Goal: Task Accomplishment & Management: Complete application form

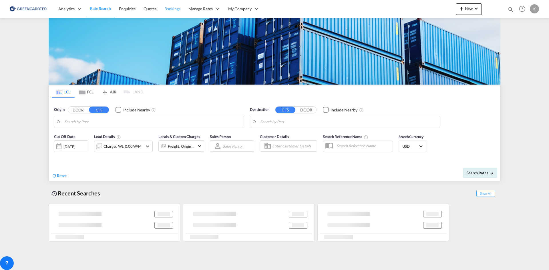
type input "DK-6760, Bæk, [GEOGRAPHIC_DATA], [GEOGRAPHIC_DATA], [GEOGRAPHIC_DATA], [GEOGRAP…"
type input "Sohar, OMSOH"
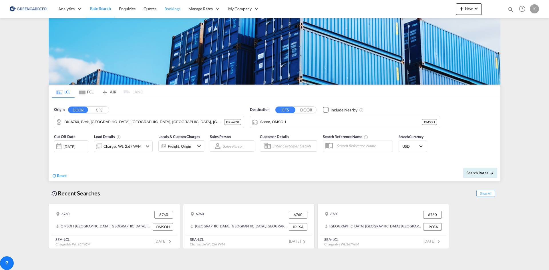
click at [171, 11] on span "Bookings" at bounding box center [172, 9] width 16 height 6
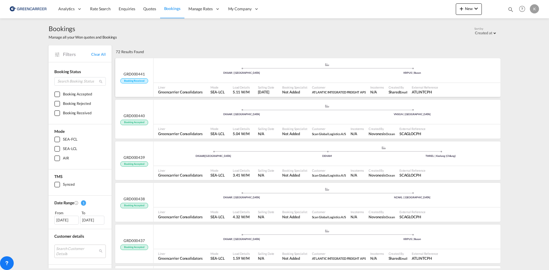
click at [183, 70] on ul ".a{fill:#aaa8ad;} .a{fill:#aaa8ad;} DKAAR | [GEOGRAPHIC_DATA] KRPUS | [GEOGRAPH…" at bounding box center [326, 69] width 341 height 3
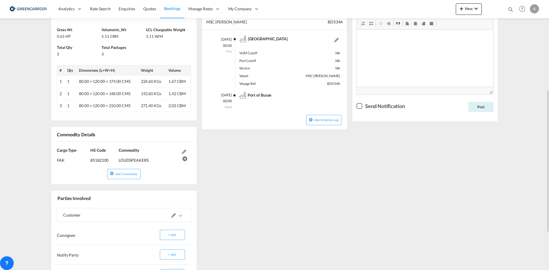
scroll to position [200, 0]
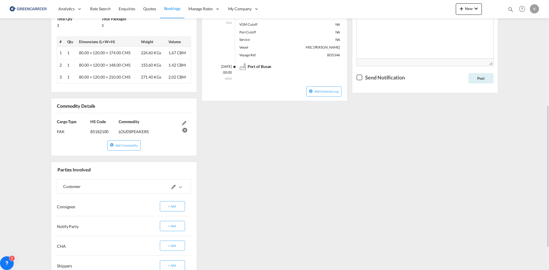
click at [183, 188] on md-icon "icons/ic_keyboard_arrow_right_black_24px.svg" at bounding box center [180, 187] width 7 height 7
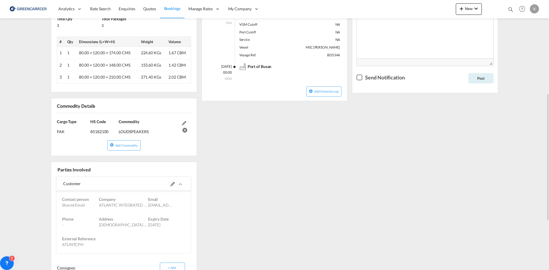
click at [183, 188] on span at bounding box center [176, 184] width 13 height 14
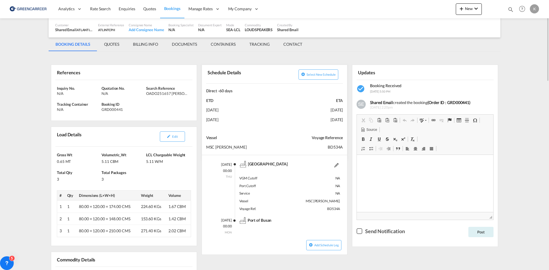
scroll to position [0, 0]
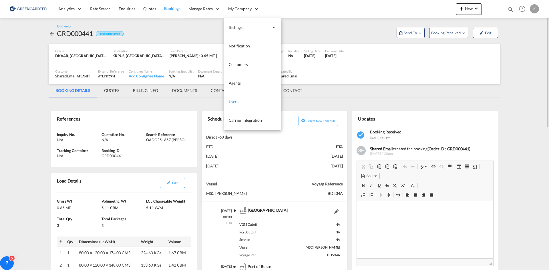
click at [234, 99] on span "Users" at bounding box center [234, 102] width 10 height 6
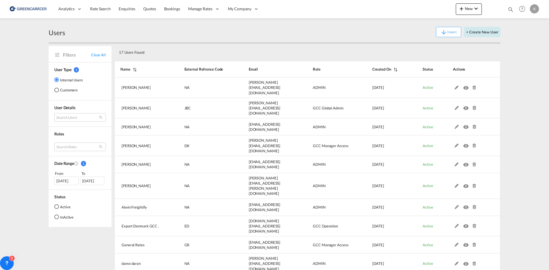
click at [481, 33] on button "+ Create New User" at bounding box center [482, 32] width 36 height 10
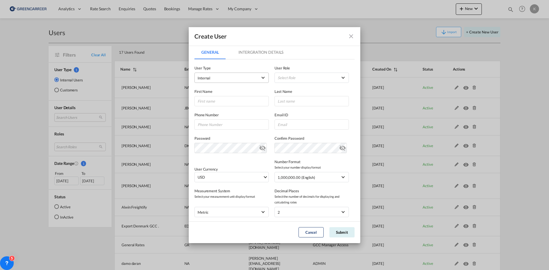
click at [232, 74] on md-select-value "Internal" at bounding box center [231, 77] width 68 height 7
click at [222, 91] on md-option "Customer" at bounding box center [230, 92] width 75 height 14
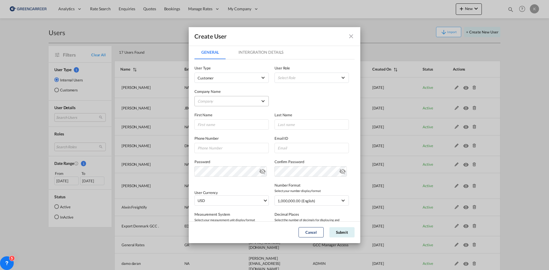
click at [222, 99] on md-select "Company [PERSON_NAME] Logistics DHL GLOBAL FORWARDING ([GEOGRAPHIC_DATA]) A/S E…" at bounding box center [231, 101] width 74 height 10
click at [223, 87] on input "search" at bounding box center [242, 88] width 100 height 14
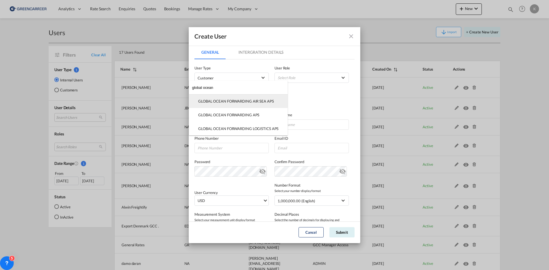
type input "global ocean"
click at [236, 102] on div "GLOBAL OCEAN FORWARDING AIR SEA APS" at bounding box center [236, 101] width 76 height 5
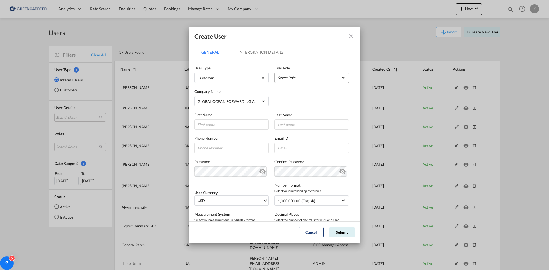
click at [305, 78] on md-select "Select Role BCO GLOBAL GCC Customers FCL USER_DEFINED GCC Customers LCL USER_DE…" at bounding box center [311, 78] width 74 height 10
click at [295, 103] on div "GCC Customers LCL USER_DEFINED" at bounding box center [292, 105] width 33 height 5
click at [210, 126] on input "GeneralIntergration Details ..." at bounding box center [231, 124] width 74 height 10
type input "[PERSON_NAME]"
type input "Vincentz"
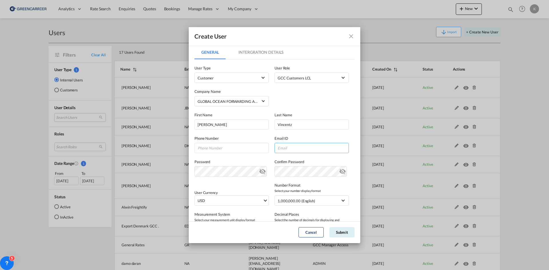
click at [319, 150] on input "GeneralIntergration Details ..." at bounding box center [311, 148] width 74 height 10
paste input "[EMAIL_ADDRESS][DOMAIN_NAME]"
type input "[EMAIL_ADDRESS][DOMAIN_NAME]"
click at [349, 231] on button "Submit" at bounding box center [341, 232] width 25 height 10
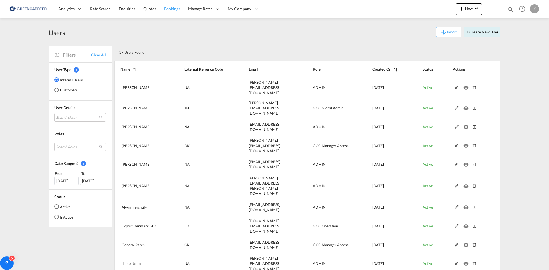
click at [172, 9] on span "Bookings" at bounding box center [172, 8] width 16 height 5
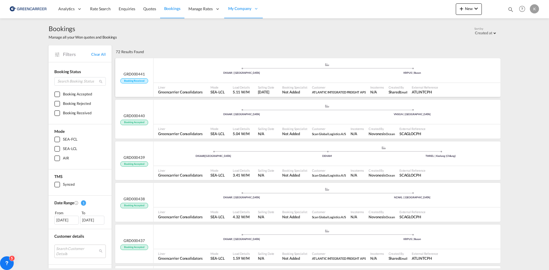
click at [174, 67] on div ".a{fill:#aaa8ad;} .a{fill:#aaa8ad;} DKAAR | [GEOGRAPHIC_DATA] KRPUS | [GEOGRAPH…" at bounding box center [326, 71] width 347 height 17
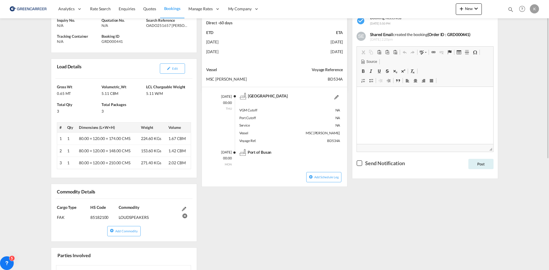
scroll to position [86, 0]
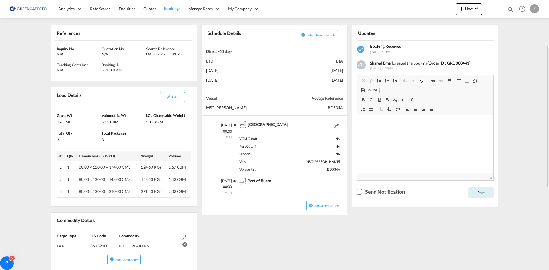
click at [116, 70] on div "GRD000441" at bounding box center [122, 69] width 43 height 5
copy div "GRD000441"
drag, startPoint x: 147, startPoint y: 54, endPoint x: 180, endPoint y: 54, distance: 32.6
click at [180, 54] on div "OADO251657 [PERSON_NAME]" at bounding box center [167, 53] width 43 height 5
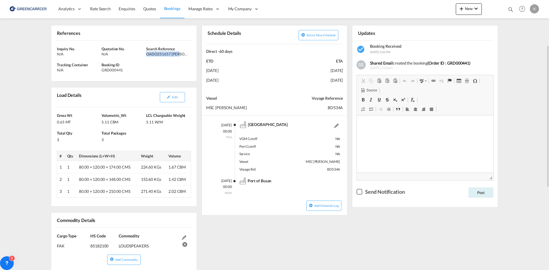
copy div "OADO251657 [PERSON_NAME]"
